Goal: Task Accomplishment & Management: Use online tool/utility

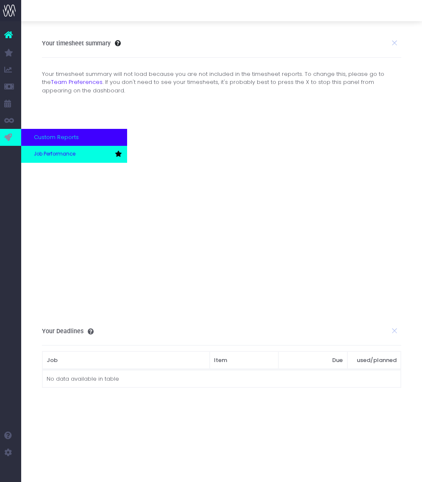
click at [52, 153] on span "Job Performance" at bounding box center [55, 154] width 42 height 8
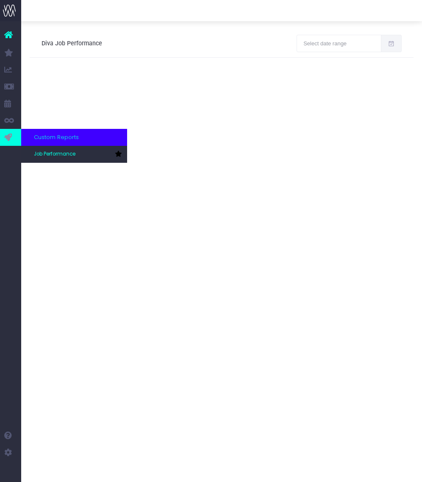
click at [47, 137] on span "Custom Reports" at bounding box center [56, 137] width 45 height 8
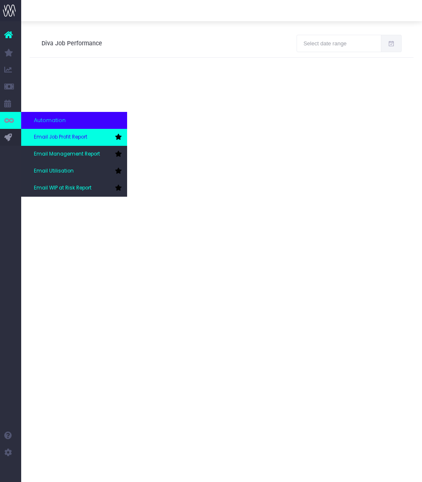
click at [67, 136] on span "Email Job Profit Report" at bounding box center [60, 137] width 53 height 8
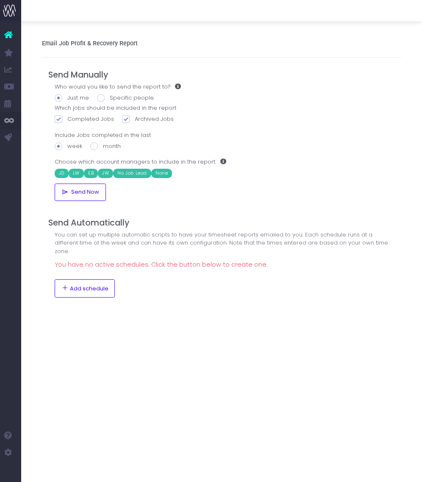
click at [58, 168] on span "Email Utilisation" at bounding box center [46, 171] width 25 height 15
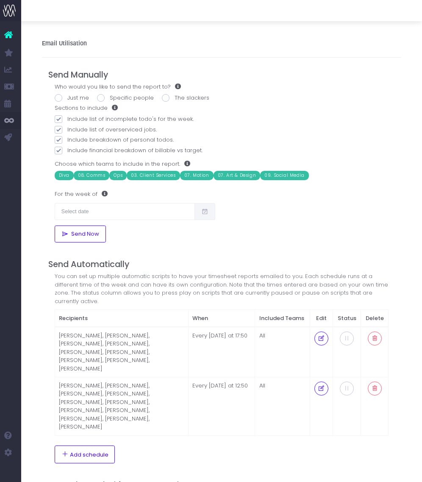
click at [77, 98] on label "Just me" at bounding box center [72, 98] width 34 height 8
click at [73, 98] on input "Just me" at bounding box center [70, 97] width 6 height 6
radio input "true"
click at [82, 209] on input "text" at bounding box center [125, 211] width 141 height 17
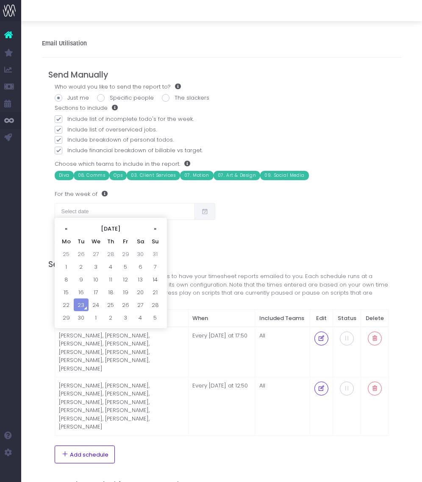
click at [128, 290] on td "19" at bounding box center [125, 292] width 15 height 13
type input "19/09/2025"
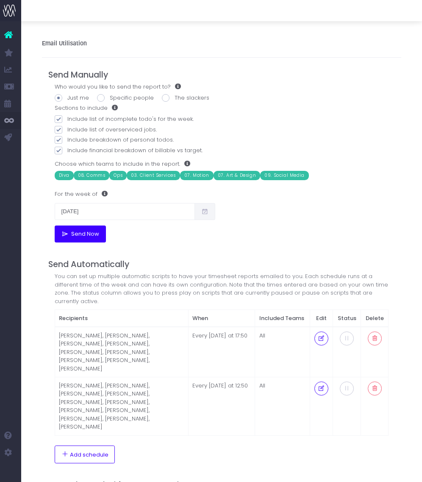
click at [78, 232] on span "Send Now" at bounding box center [84, 234] width 31 height 7
